Goal: Information Seeking & Learning: Learn about a topic

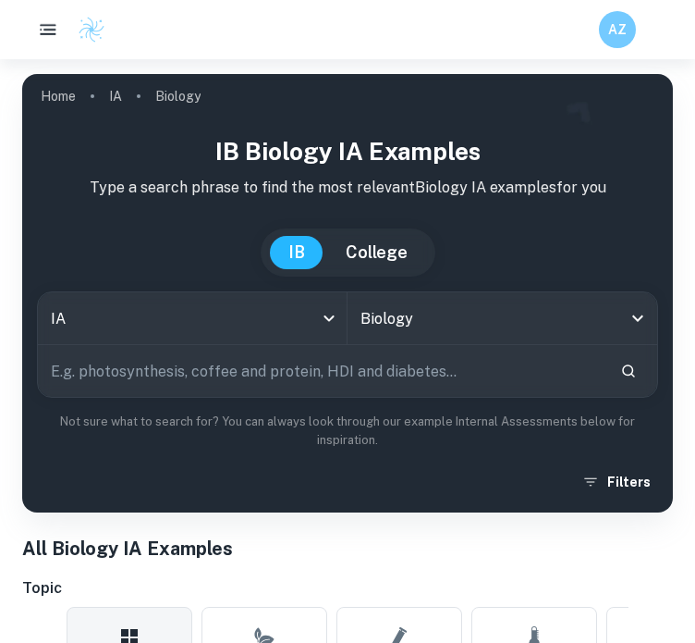
drag, startPoint x: 51, startPoint y: 32, endPoint x: 525, endPoint y: 254, distance: 523.8
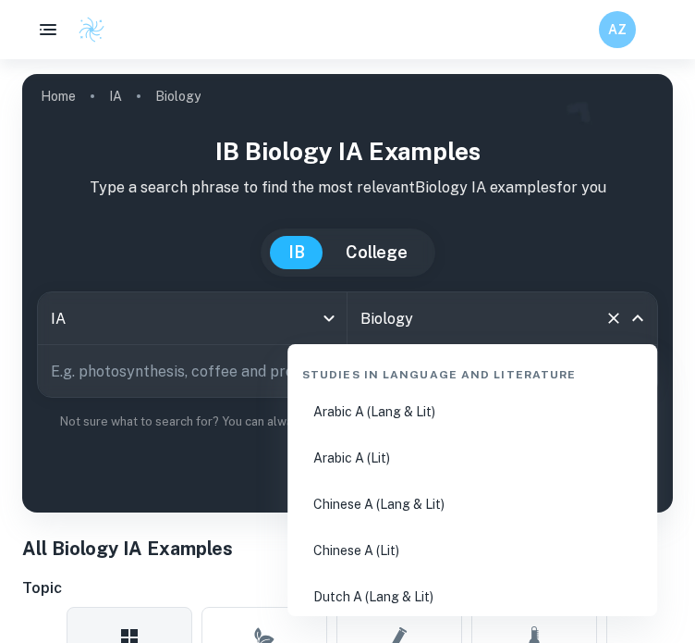
click at [533, 306] on input "Biology" at bounding box center [476, 318] width 241 height 35
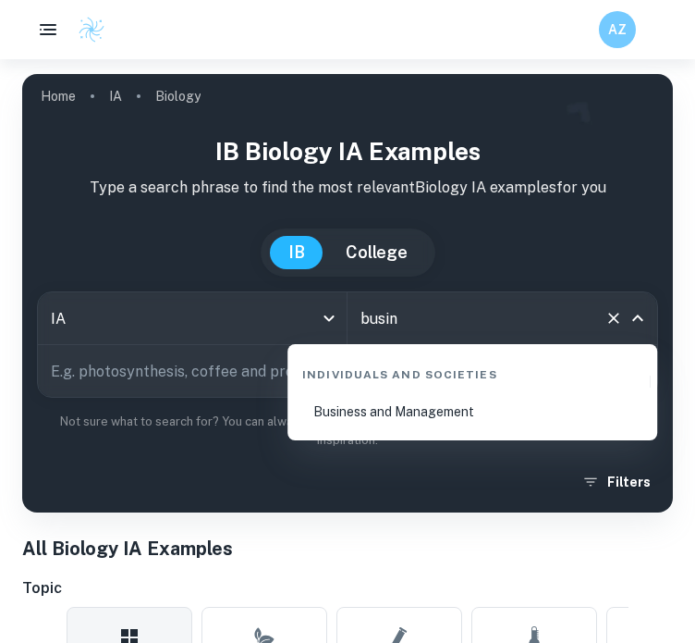
click at [444, 416] on li "Business and Management" at bounding box center [472, 411] width 355 height 43
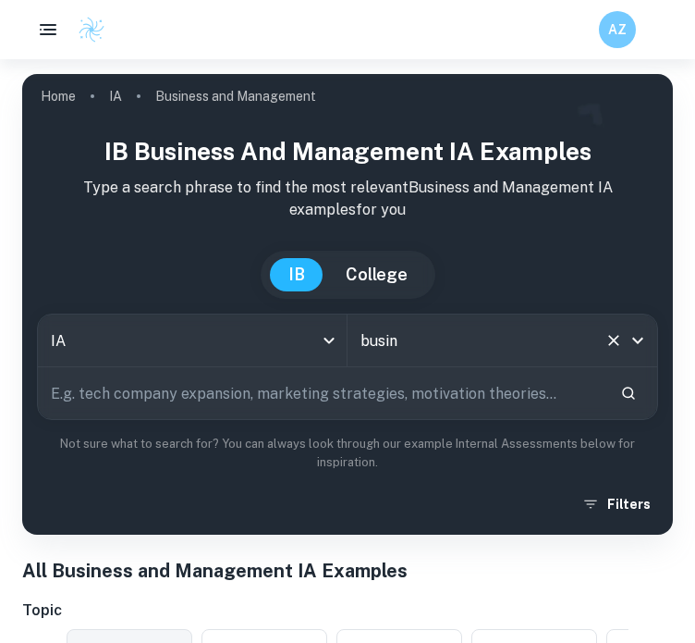
scroll to position [141, 0]
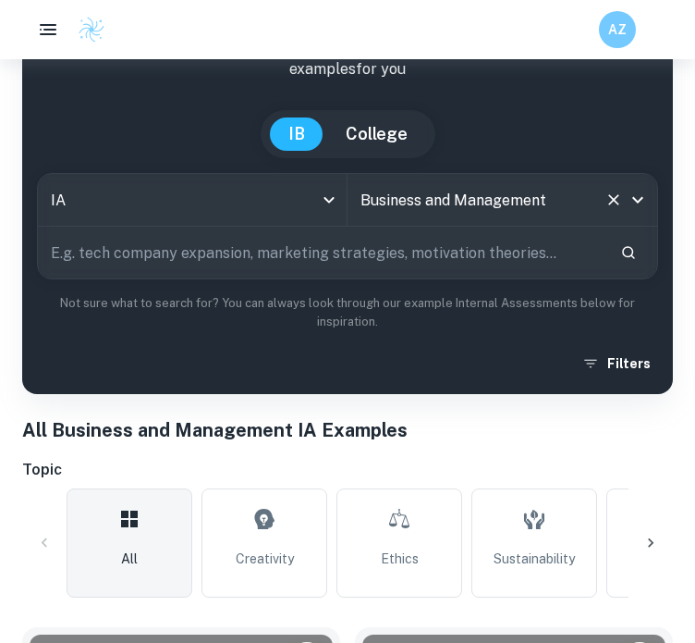
type input "Business and Management"
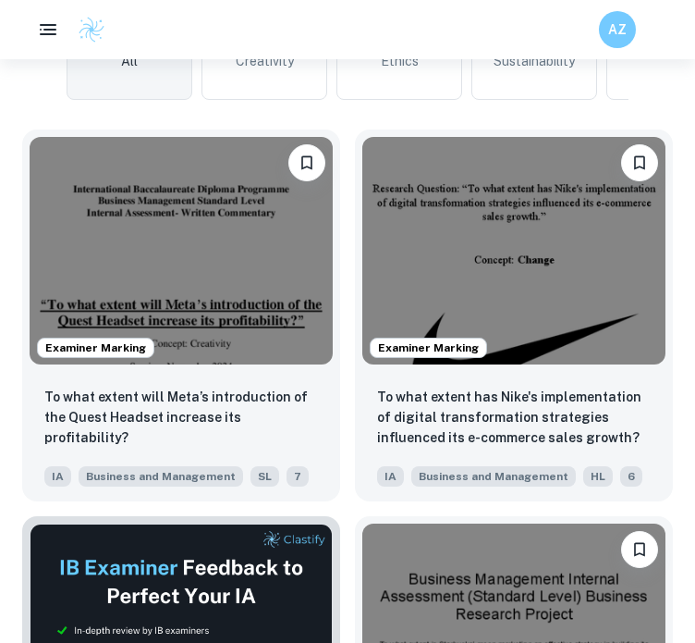
scroll to position [639, 0]
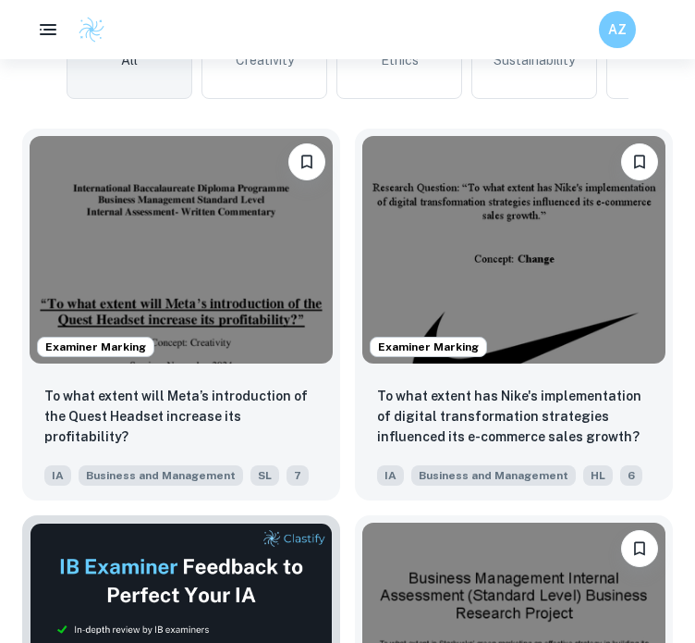
click at [220, 256] on img at bounding box center [181, 250] width 303 height 228
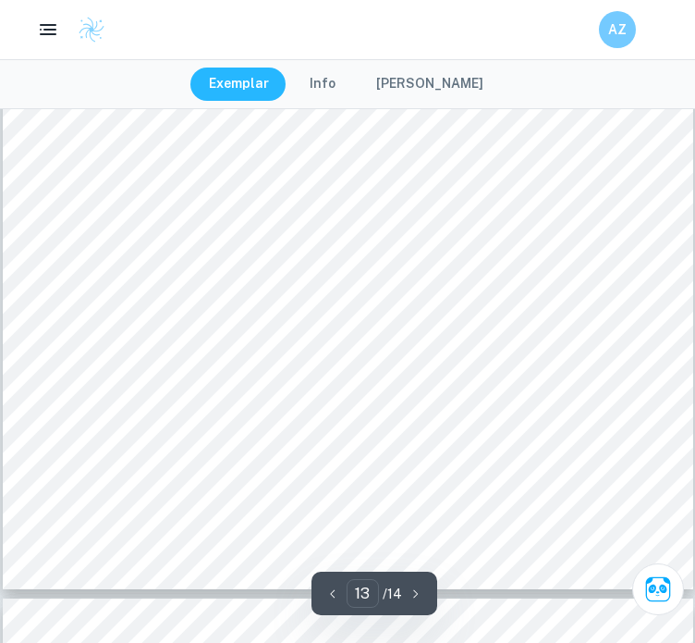
scroll to position [12689, 0]
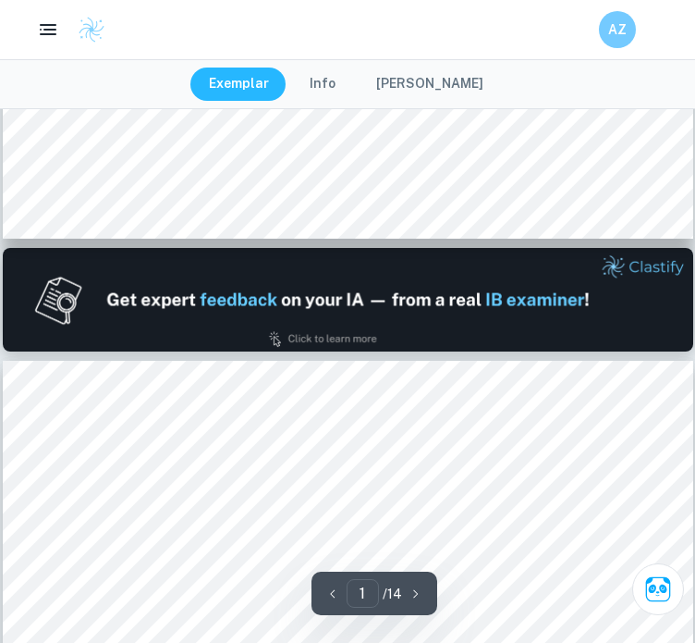
type input "2"
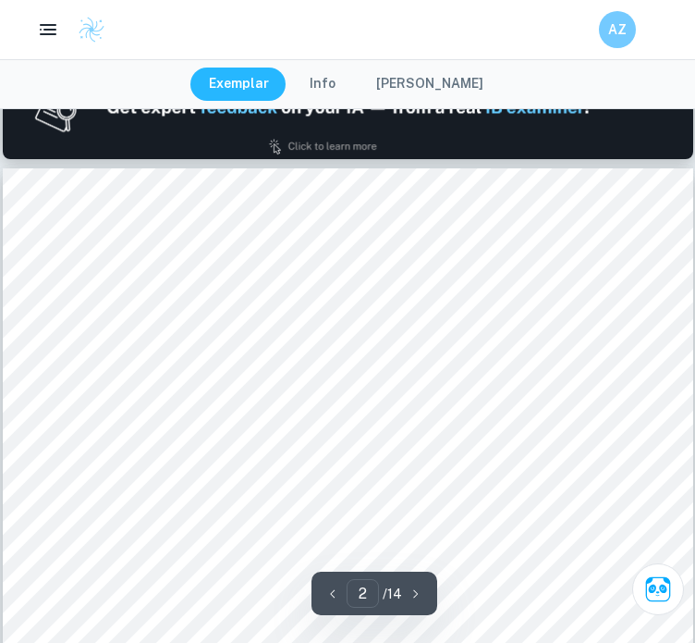
scroll to position [1063, 0]
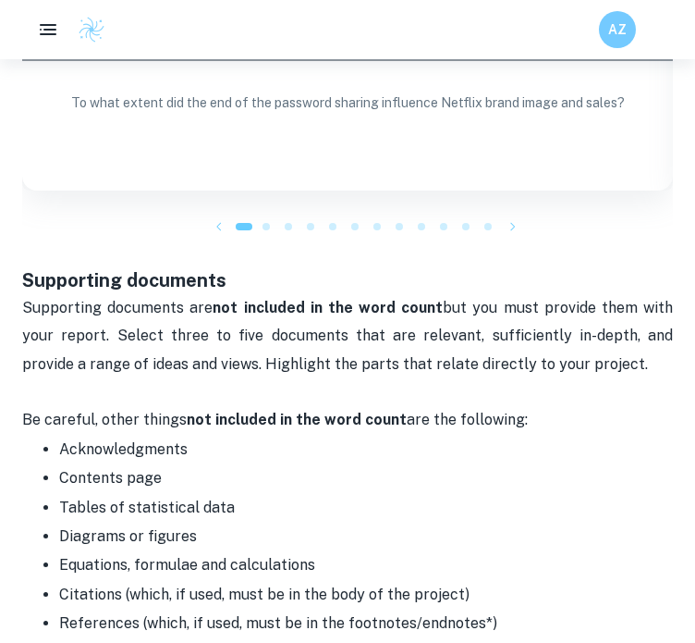
scroll to position [2057, 0]
